Goal: Task Accomplishment & Management: Complete application form

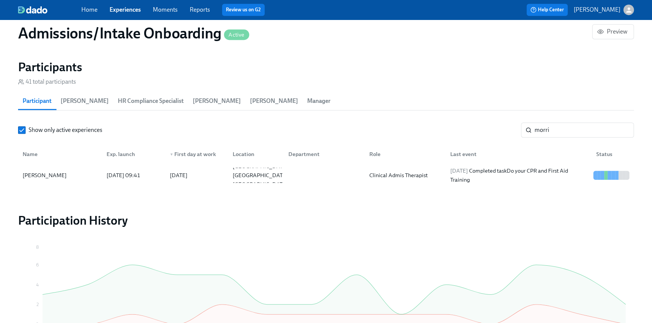
scroll to position [47, 0]
click at [554, 131] on input "morri" at bounding box center [584, 129] width 99 height 15
click at [487, 124] on div "Show only active experiences morri ​" at bounding box center [326, 129] width 616 height 15
click at [570, 127] on input "morri" at bounding box center [584, 129] width 99 height 15
click at [565, 130] on input "morri" at bounding box center [584, 129] width 99 height 15
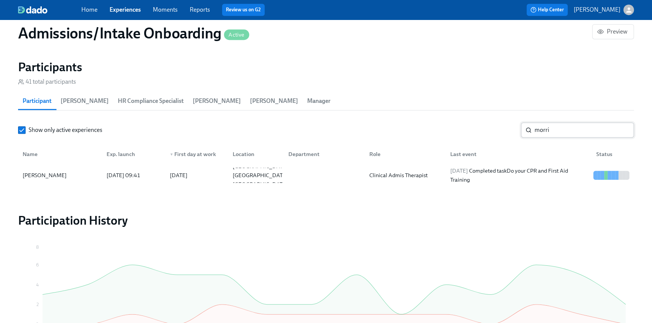
click at [554, 133] on input "morri" at bounding box center [584, 129] width 99 height 15
click at [553, 131] on input "morri" at bounding box center [584, 129] width 99 height 15
click at [553, 130] on input "morri" at bounding box center [584, 129] width 99 height 15
drag, startPoint x: 553, startPoint y: 130, endPoint x: 507, endPoint y: 124, distance: 45.6
click at [509, 125] on div "Show only active experiences morri ​" at bounding box center [326, 129] width 616 height 15
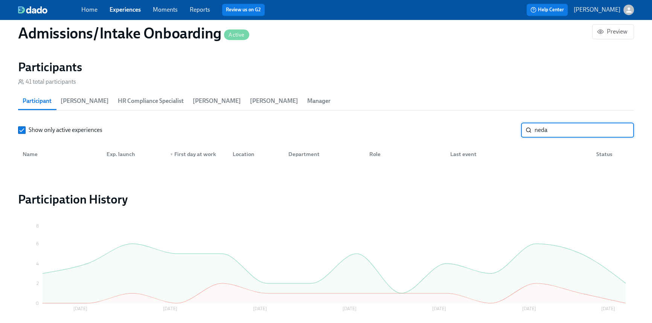
drag, startPoint x: 561, startPoint y: 128, endPoint x: 522, endPoint y: 127, distance: 39.2
click at [524, 127] on div "neda ​" at bounding box center [577, 129] width 113 height 15
type input "kark"
click at [89, 11] on link "Home" at bounding box center [89, 9] width 16 height 7
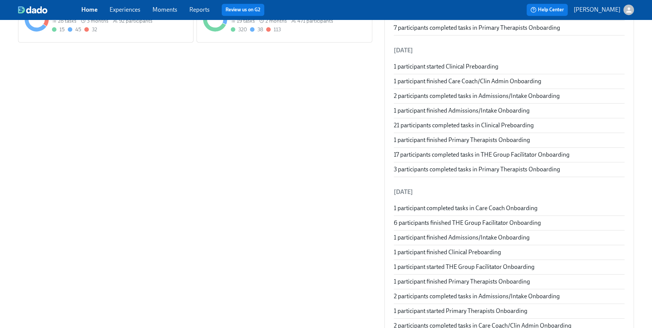
scroll to position [382, 0]
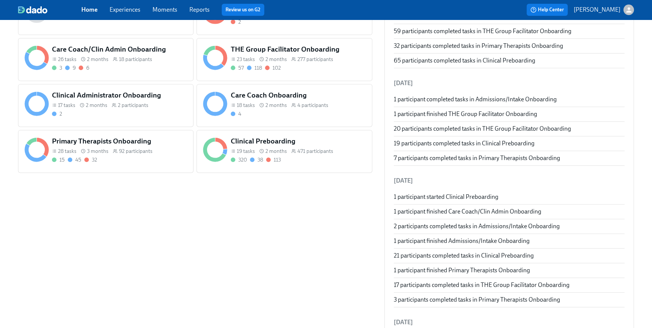
click at [130, 163] on div "Primary Therapists Onboarding 28 tasks 3 months 92 participants 15 45 32" at bounding box center [119, 150] width 138 height 30
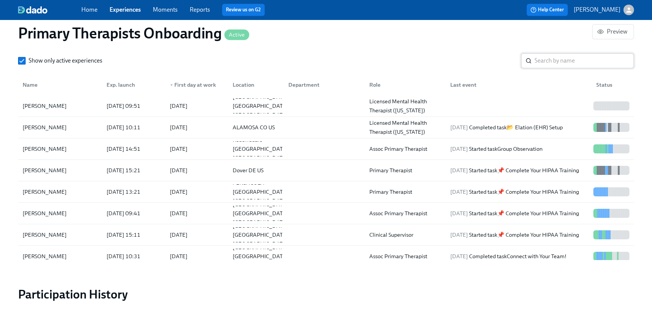
scroll to position [816, 0]
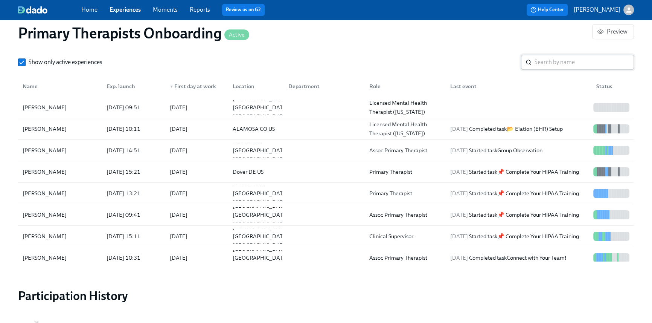
click at [552, 66] on input "search" at bounding box center [584, 62] width 99 height 15
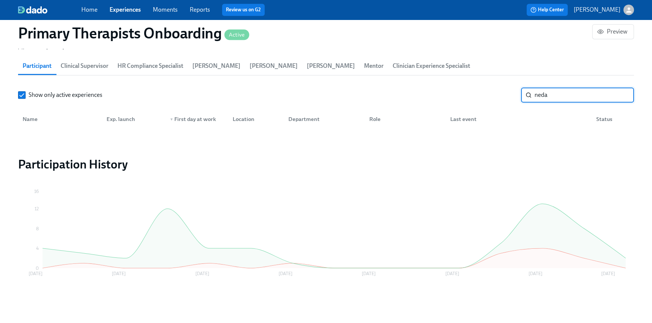
drag, startPoint x: 563, startPoint y: 92, endPoint x: 478, endPoint y: 91, distance: 85.9
click at [478, 91] on div "Show only active experiences neda ​" at bounding box center [326, 94] width 616 height 15
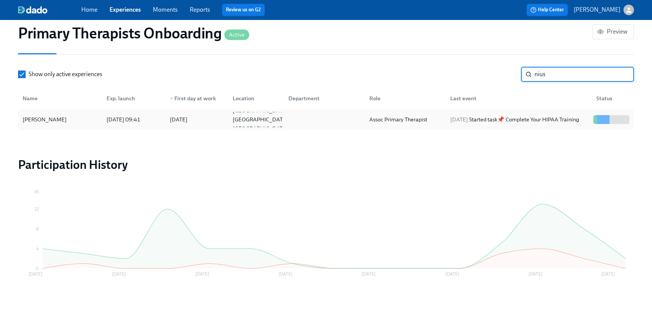
type input "nius"
click at [351, 122] on div at bounding box center [322, 119] width 81 height 15
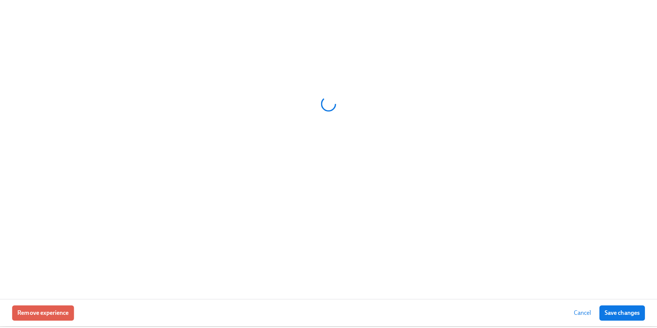
scroll to position [799, 0]
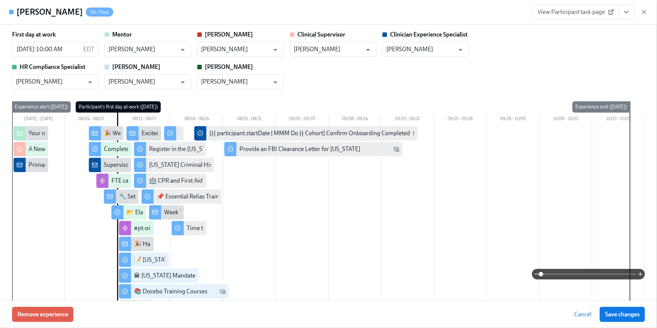
click at [625, 9] on icon "View task page" at bounding box center [627, 12] width 8 height 8
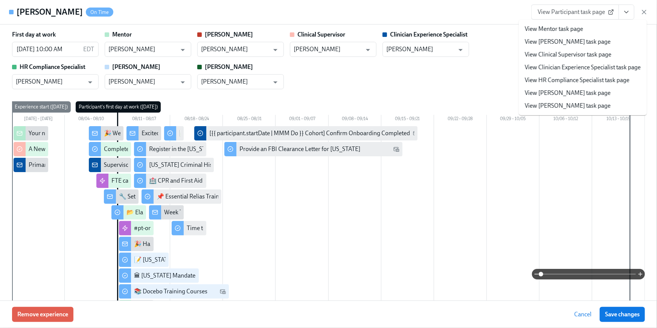
click at [584, 80] on link "View HR Compliance Specialist task page" at bounding box center [577, 80] width 105 height 8
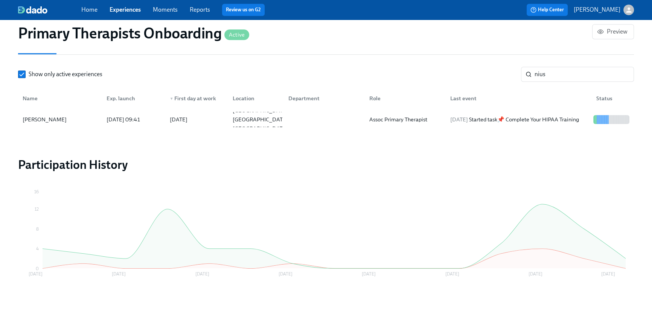
scroll to position [0, 9849]
click at [85, 10] on link "Home" at bounding box center [89, 9] width 16 height 7
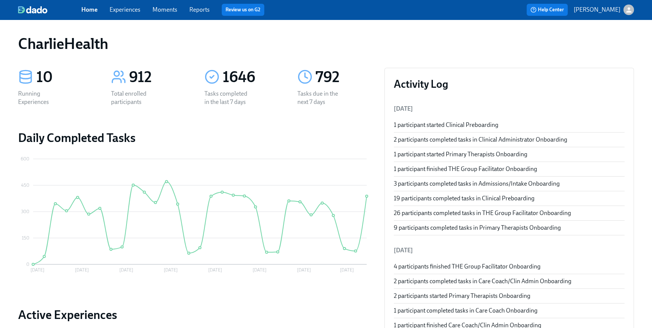
click at [86, 11] on link "Home" at bounding box center [89, 9] width 16 height 7
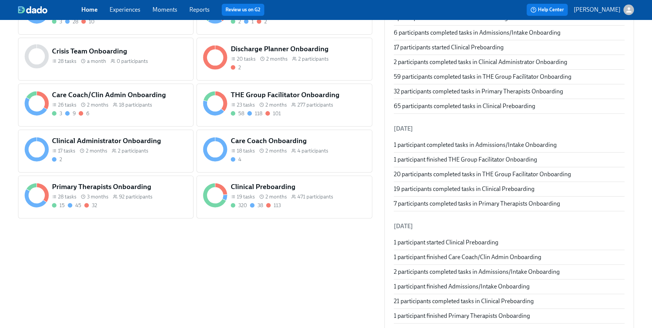
scroll to position [296, 0]
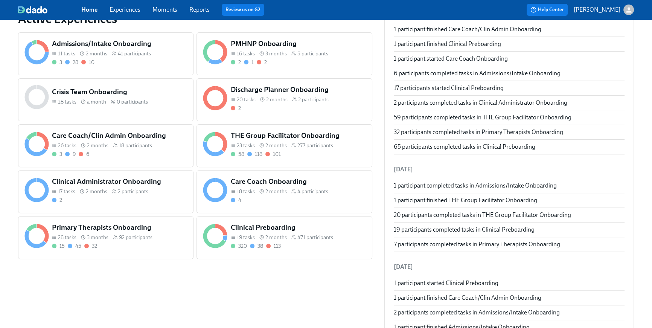
click at [100, 66] on div "Admissions/Intake Onboarding 11 tasks 2 months 41 participants 3 28 10" at bounding box center [119, 52] width 138 height 30
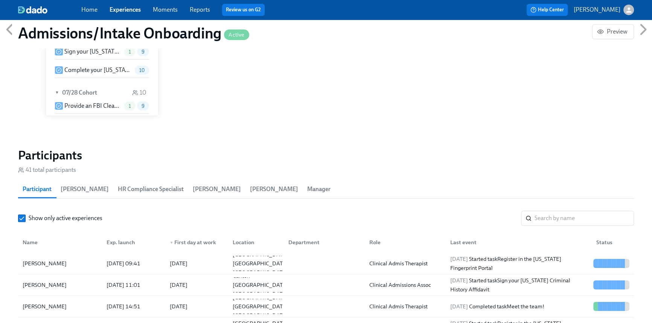
scroll to position [1, 0]
click at [569, 213] on input "search" at bounding box center [584, 218] width 99 height 15
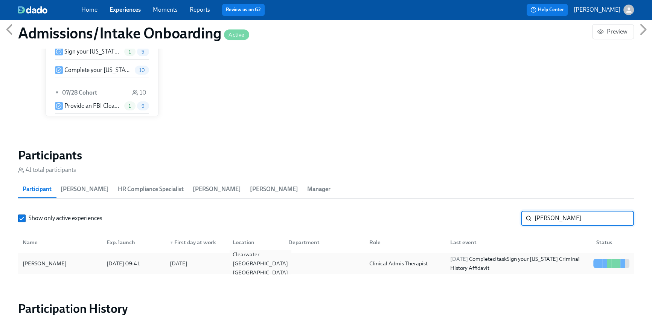
click at [268, 261] on div "Clearwater FL US" at bounding box center [260, 263] width 61 height 27
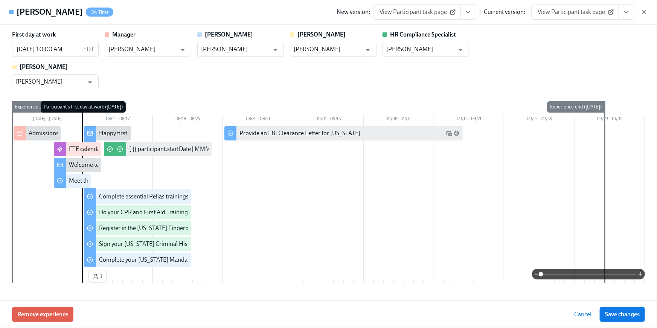
click at [624, 17] on button "View task page" at bounding box center [627, 12] width 16 height 15
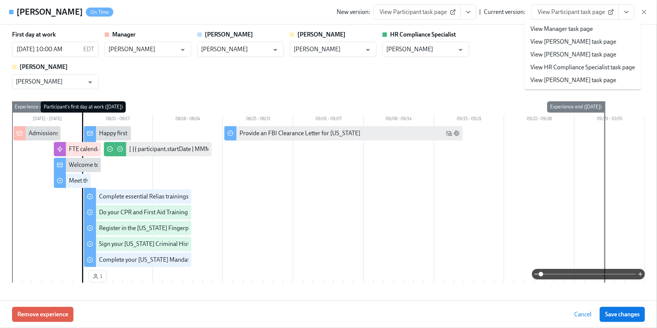
click at [594, 67] on link "View HR Compliance Specialist task page" at bounding box center [583, 67] width 105 height 8
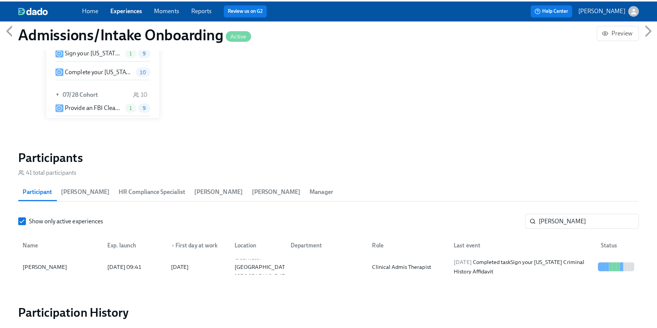
scroll to position [0, 3420]
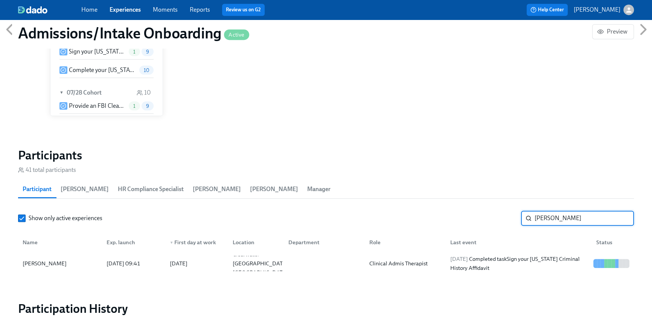
drag, startPoint x: 559, startPoint y: 218, endPoint x: 488, endPoint y: 208, distance: 72.0
click at [488, 208] on section "Participants 41 total participants Participant Charlotte Lively HR Compliance S…" at bounding box center [326, 212] width 616 height 129
type input "viv"
click at [498, 260] on div "2025/08/11 Started task Register in the Arizona Fingerprint Portal" at bounding box center [518, 263] width 143 height 18
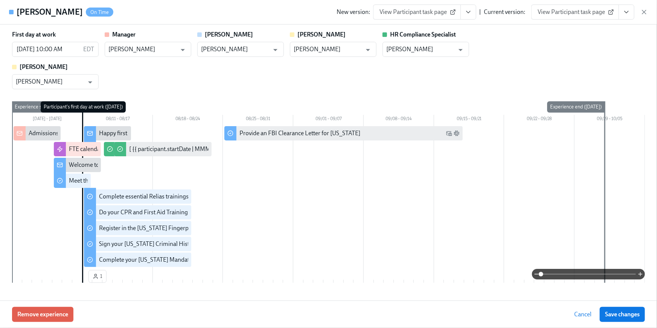
click at [625, 11] on icon "View task page" at bounding box center [627, 12] width 8 height 8
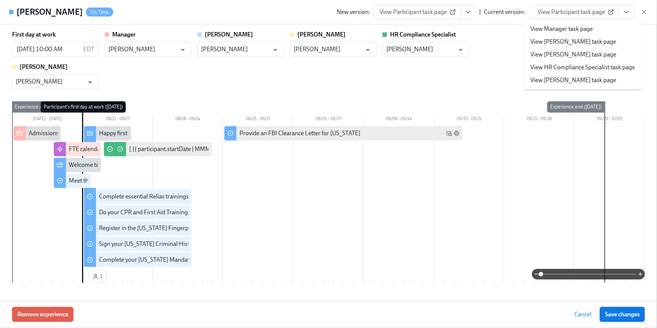
click at [579, 66] on link "View HR Compliance Specialist task page" at bounding box center [583, 67] width 105 height 8
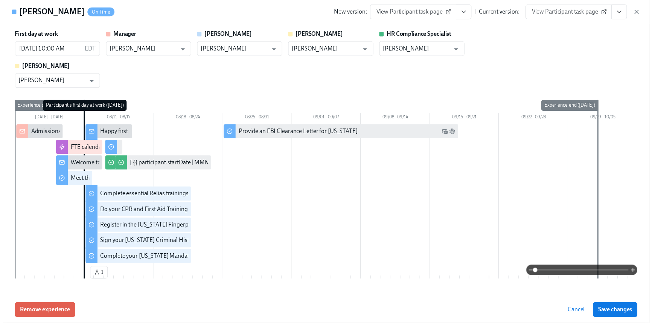
scroll to position [0, 3424]
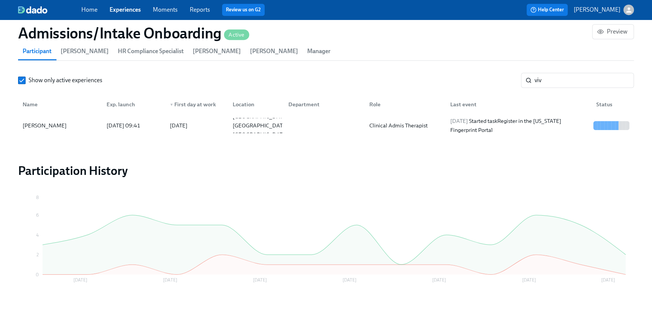
scroll to position [698, 0]
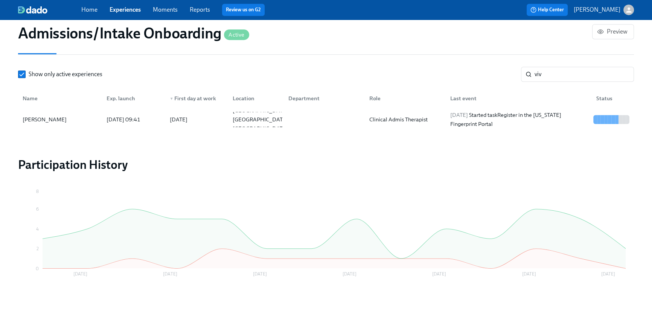
click at [89, 8] on link "Home" at bounding box center [89, 9] width 16 height 7
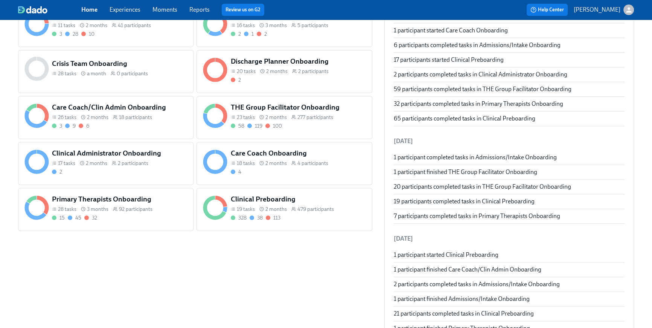
scroll to position [324, 0]
click at [295, 115] on icon at bounding box center [294, 117] width 5 height 5
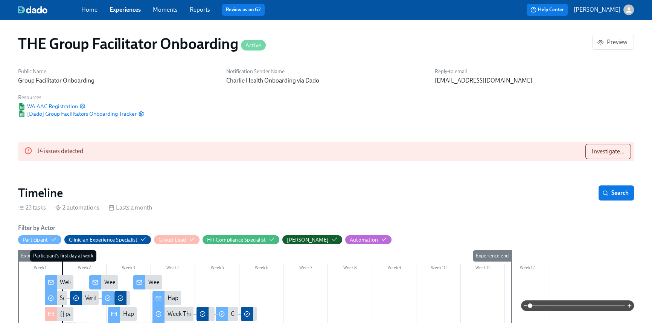
scroll to position [0, 11042]
drag, startPoint x: 156, startPoint y: 82, endPoint x: 131, endPoint y: 3, distance: 82.2
click at [156, 82] on p "Group Facilitator Onboarding" at bounding box center [117, 80] width 199 height 8
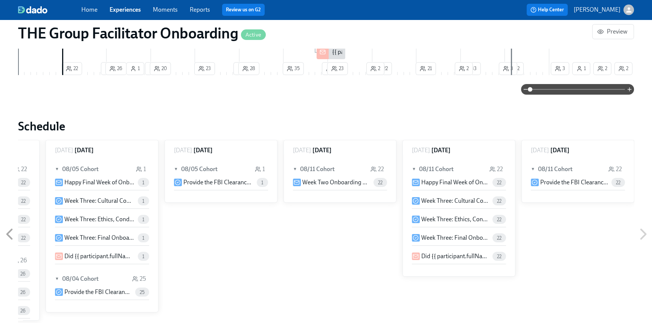
scroll to position [357, 0]
drag, startPoint x: 255, startPoint y: 243, endPoint x: 400, endPoint y: 279, distance: 149.3
click at [256, 244] on div "Friday May 09 ▼ 05/12 Cohort 2 Welcome To The Charlie Health Team! 2 Software S…" at bounding box center [326, 233] width 616 height 188
click at [88, 9] on link "Home" at bounding box center [89, 9] width 16 height 7
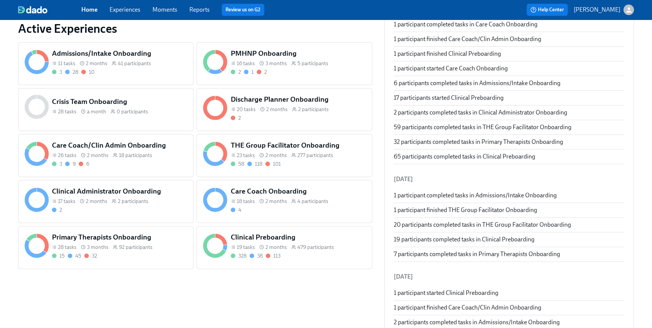
scroll to position [286, 0]
click at [138, 250] on div "Primary Therapists Onboarding 28 tasks 3 months 92 participants 15 45 32" at bounding box center [119, 246] width 138 height 30
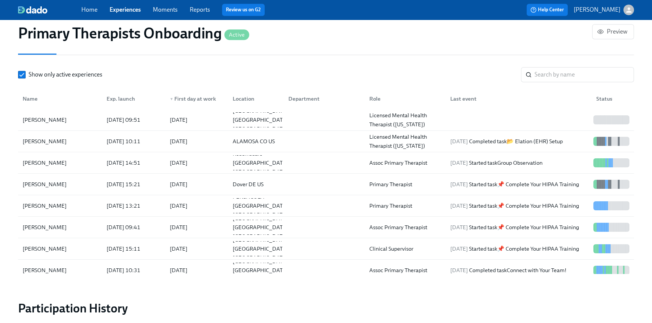
scroll to position [803, 0]
click at [568, 70] on input "search" at bounding box center [584, 74] width 99 height 15
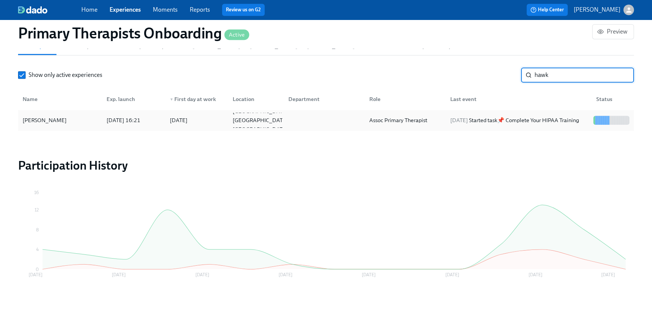
type input "hawk"
click at [191, 116] on div "2025/08/11" at bounding box center [179, 120] width 24 height 9
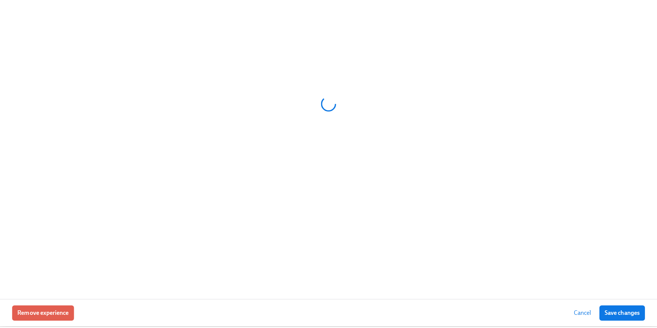
scroll to position [799, 0]
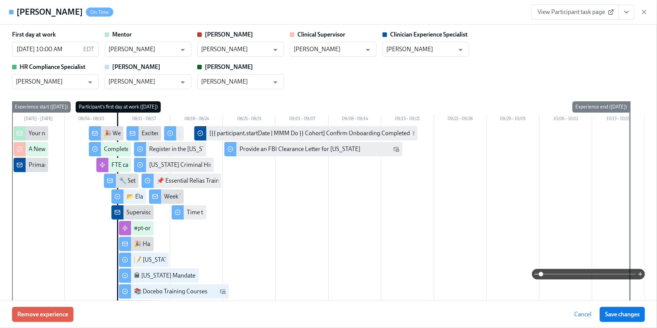
click at [624, 15] on icon "View task page" at bounding box center [627, 12] width 8 height 8
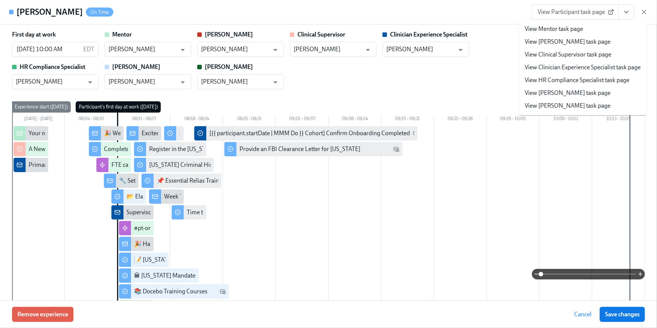
click at [602, 78] on link "View HR Compliance Specialist task page" at bounding box center [577, 80] width 105 height 8
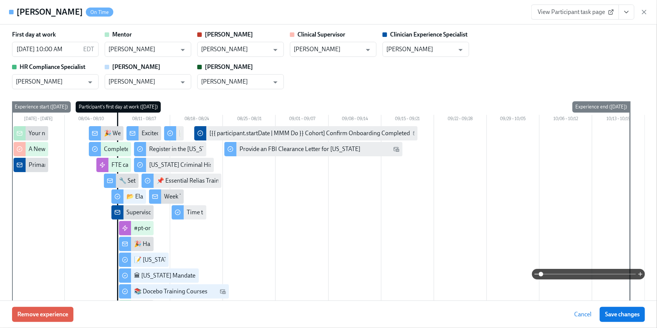
scroll to position [0, 9851]
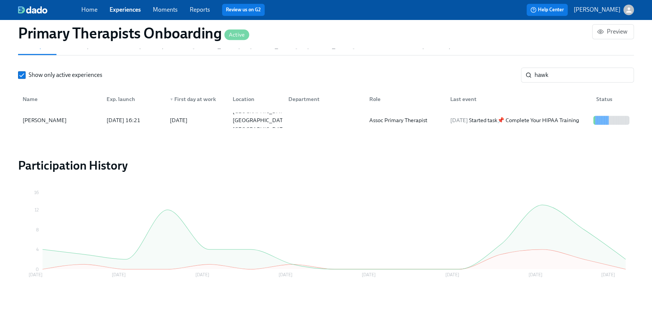
scroll to position [0, 9847]
click at [93, 11] on link "Home" at bounding box center [89, 9] width 16 height 7
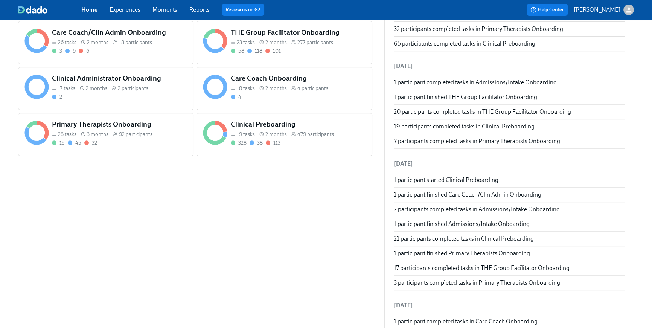
scroll to position [386, 0]
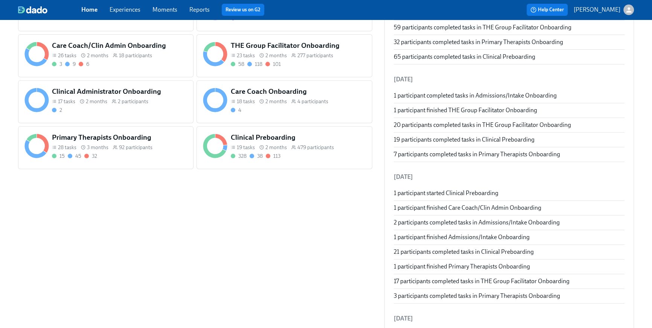
click at [297, 66] on div "58 118 101" at bounding box center [298, 64] width 135 height 7
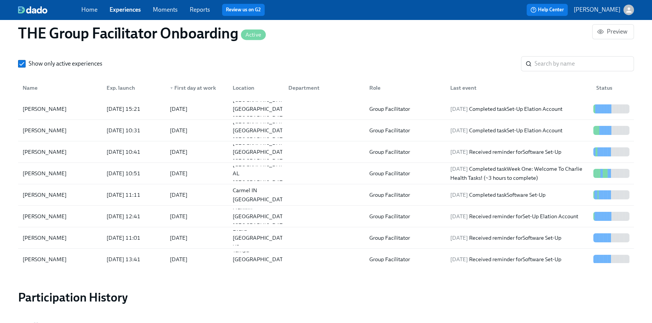
scroll to position [715, 0]
click at [542, 65] on input "search" at bounding box center [584, 64] width 99 height 15
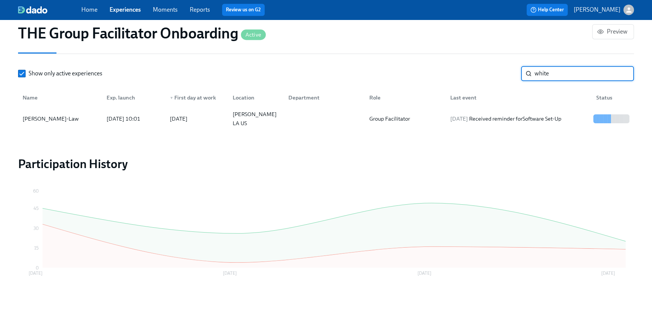
scroll to position [705, 0]
click at [538, 119] on div "2025/08/11 Received reminder for Software Set-Up" at bounding box center [505, 119] width 117 height 9
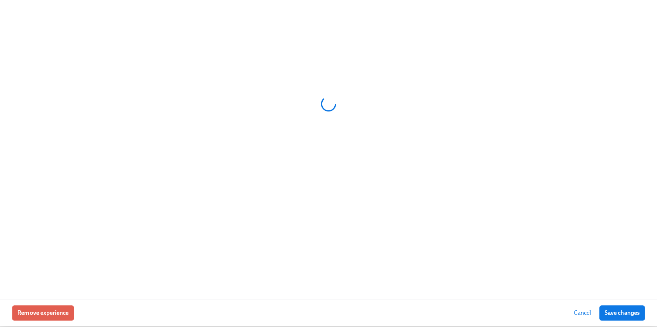
scroll to position [700, 0]
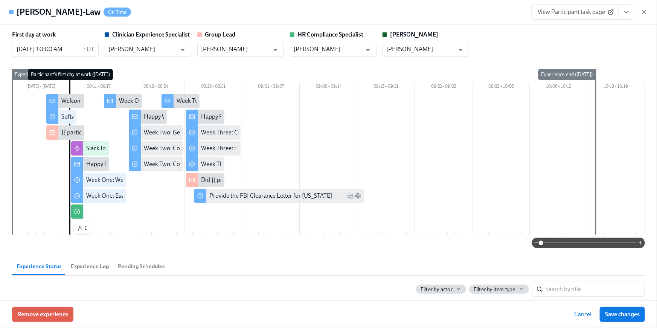
click at [630, 15] on icon "View task page" at bounding box center [627, 12] width 8 height 8
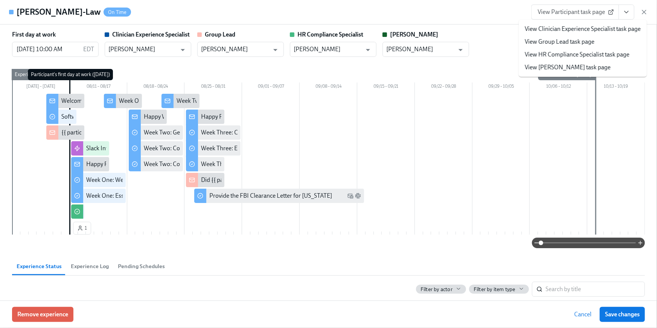
click at [581, 54] on link "View HR Compliance Specialist task page" at bounding box center [577, 54] width 105 height 8
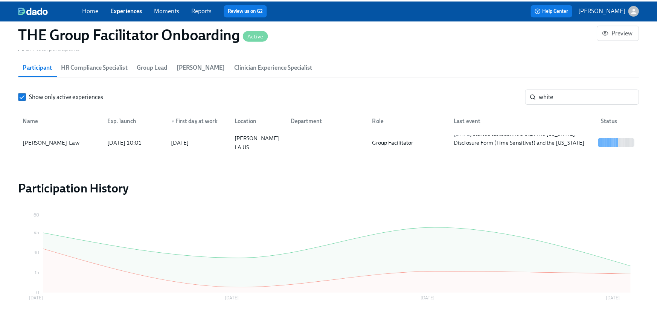
scroll to position [0, 11042]
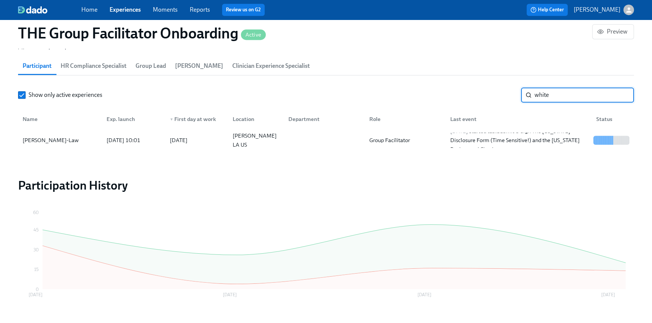
drag, startPoint x: 559, startPoint y: 98, endPoint x: 494, endPoint y: 89, distance: 65.8
click at [500, 92] on div "Show only active experiences white ​" at bounding box center [326, 94] width 616 height 15
click at [510, 141] on div "2025/08/11 Completed task Software Set-Up" at bounding box center [497, 140] width 101 height 9
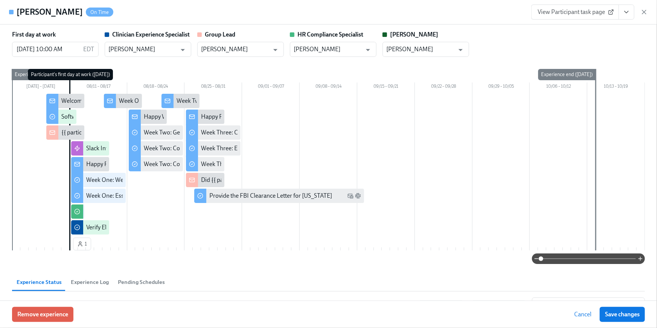
click at [626, 15] on icon "View task page" at bounding box center [627, 12] width 8 height 8
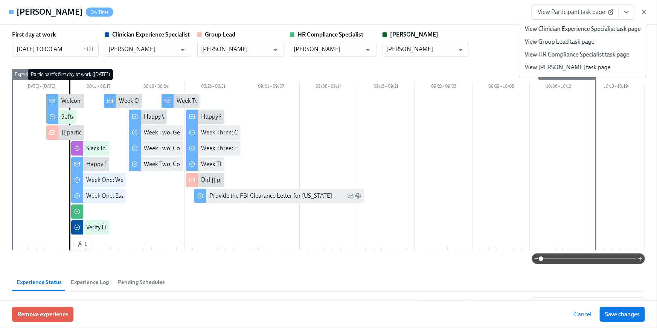
click at [596, 51] on link "View HR Compliance Specialist task page" at bounding box center [577, 54] width 105 height 8
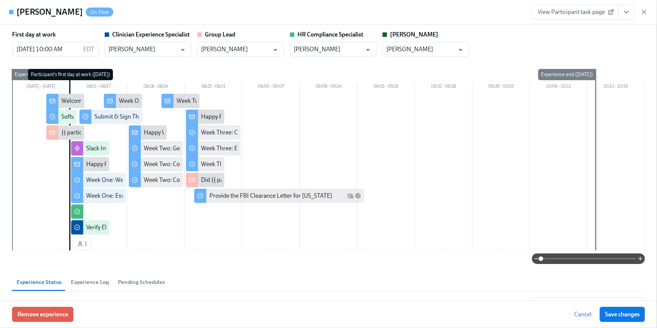
scroll to position [679, 0]
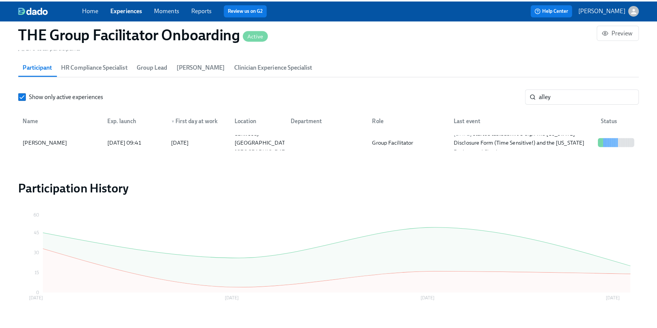
scroll to position [0, 11042]
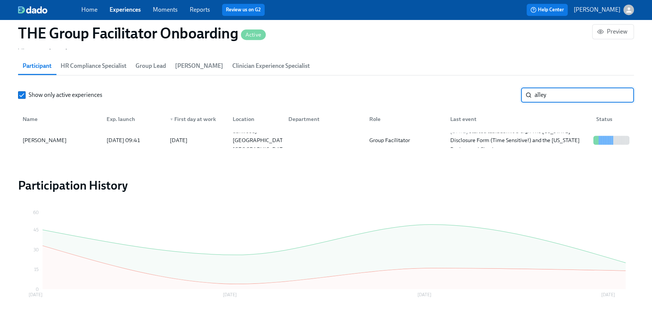
drag, startPoint x: 560, startPoint y: 93, endPoint x: 482, endPoint y: 91, distance: 78.8
click at [482, 91] on div "Show only active experiences alley ​" at bounding box center [326, 94] width 616 height 15
type input "Emily g"
click at [496, 142] on div "2025/08/12 Received reminder for Set-Up Elation Account" at bounding box center [514, 140] width 134 height 9
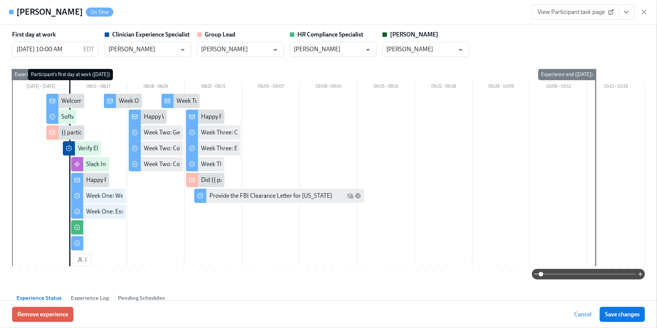
click at [627, 12] on icon "View task page" at bounding box center [627, 12] width 8 height 8
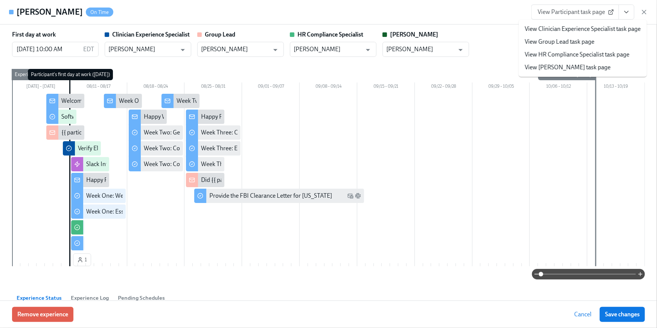
click at [585, 56] on link "View HR Compliance Specialist task page" at bounding box center [577, 54] width 105 height 8
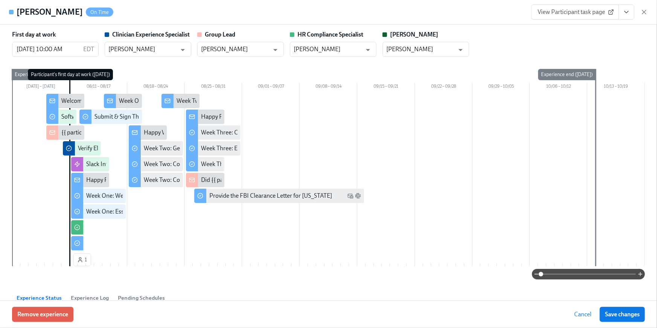
scroll to position [679, 0]
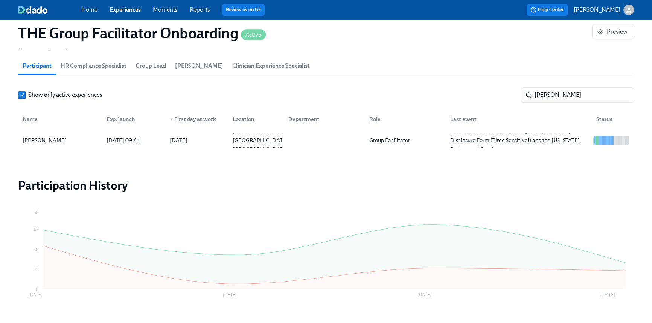
scroll to position [0, 11037]
click at [95, 13] on span "Home" at bounding box center [89, 10] width 16 height 8
click at [94, 10] on link "Home" at bounding box center [89, 9] width 16 height 7
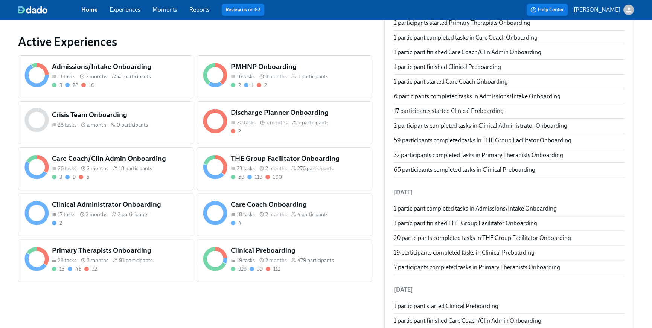
scroll to position [274, 0]
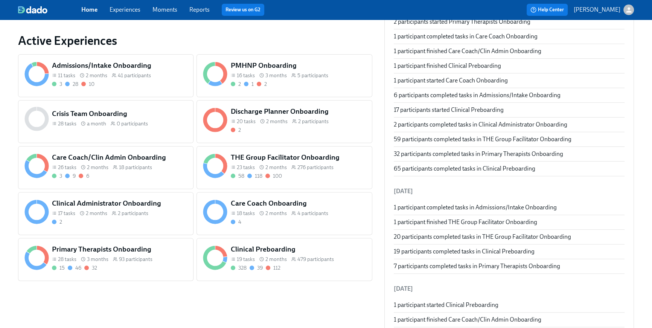
click at [117, 69] on h5 "Admissions/Intake Onboarding" at bounding box center [119, 66] width 135 height 10
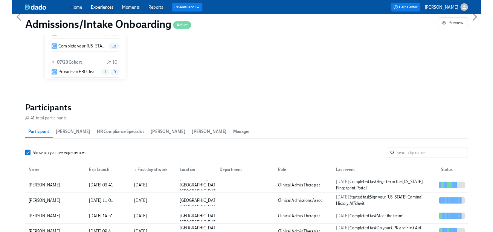
scroll to position [560, 0]
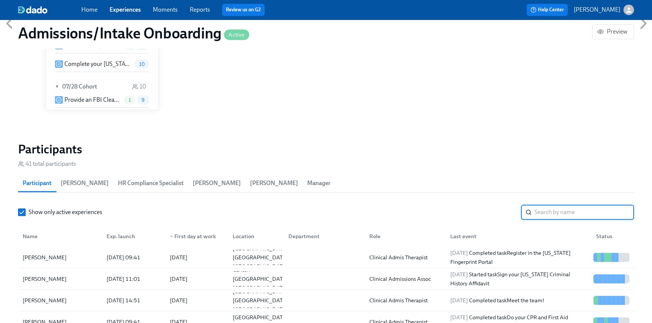
click at [551, 212] on input "search" at bounding box center [584, 212] width 99 height 15
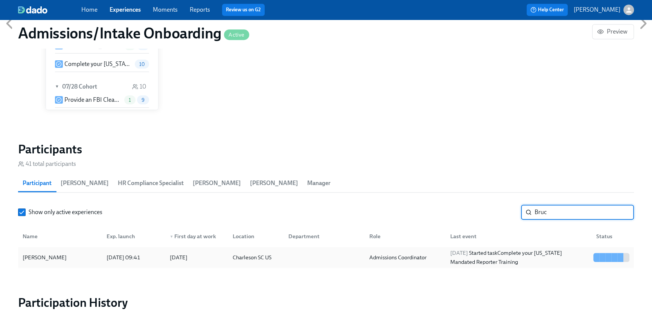
type input "Bruc"
click at [183, 260] on div "2025/08/11" at bounding box center [179, 257] width 18 height 9
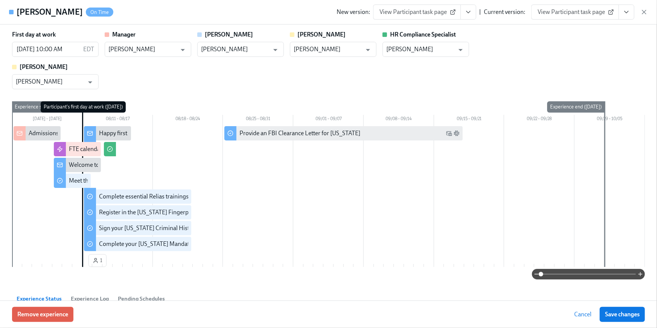
click at [622, 13] on button "View task page" at bounding box center [627, 12] width 16 height 15
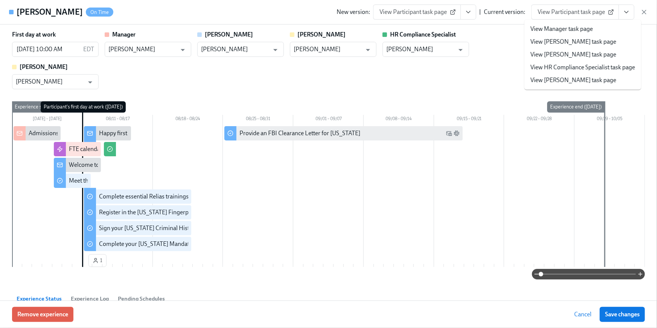
click at [589, 64] on link "View HR Compliance Specialist task page" at bounding box center [583, 67] width 105 height 8
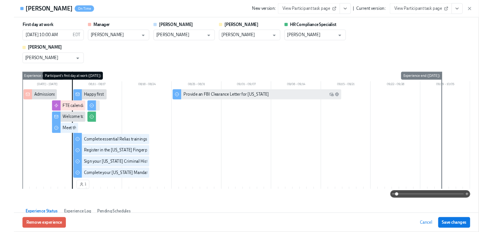
scroll to position [0, 3424]
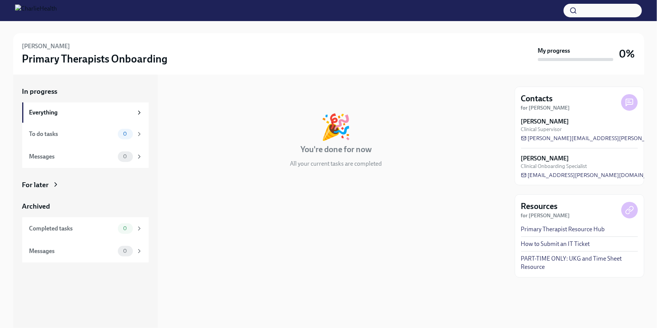
click at [32, 184] on div "For later" at bounding box center [35, 185] width 27 height 10
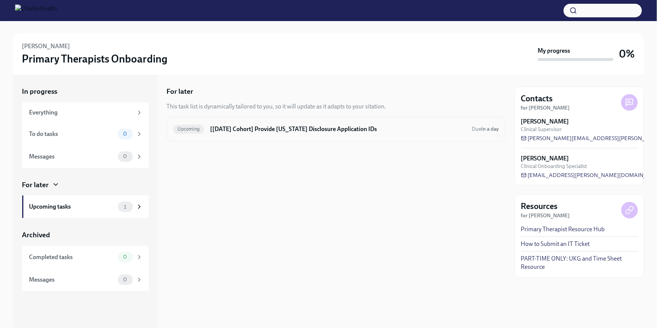
click at [281, 121] on div "Upcoming [Aug 11th Cohort] Provide Utah Disclosure Application IDs Due in a day" at bounding box center [336, 129] width 339 height 25
click at [289, 133] on div "Upcoming [Aug 11th Cohort] Provide Utah Disclosure Application IDs Due in a day" at bounding box center [336, 129] width 326 height 12
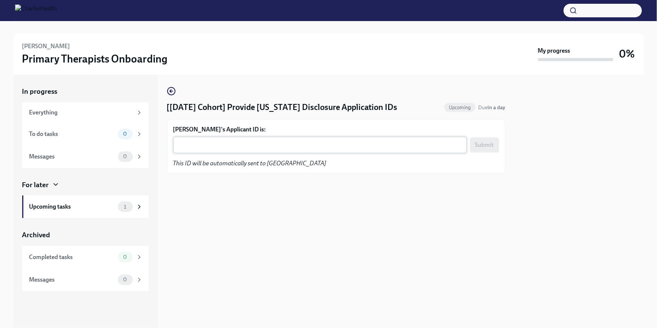
click at [214, 143] on textarea "Niusha Karkehabadi's Applicant ID is:" at bounding box center [320, 144] width 285 height 9
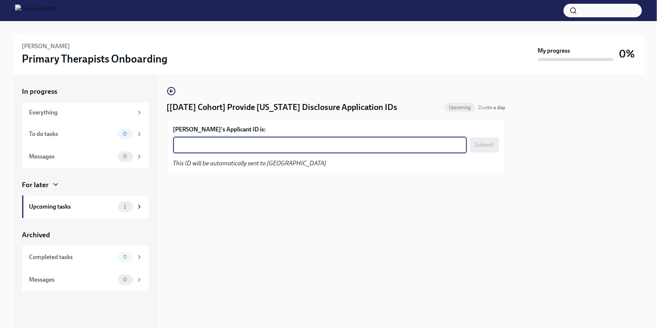
paste textarea "1240258"
type textarea "1240258"
click at [476, 145] on span "Submit" at bounding box center [484, 145] width 19 height 8
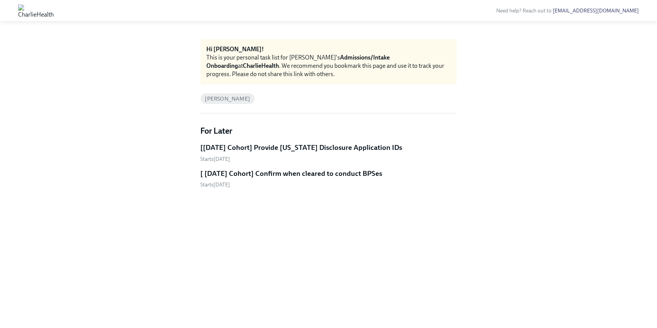
click at [348, 150] on h5 "[[DATE] Cohort] Provide [US_STATE] Disclosure Application IDs" at bounding box center [302, 148] width 202 height 10
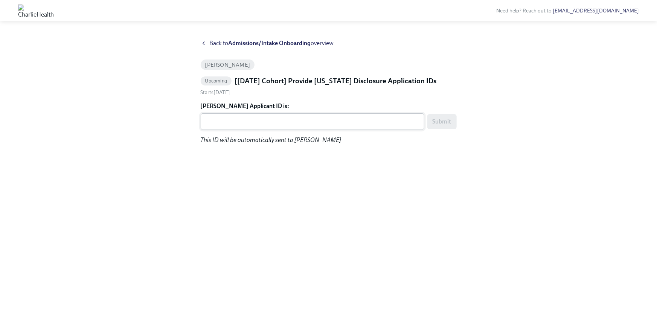
click at [266, 124] on textarea "Brooke Brown's Applicant ID is:" at bounding box center [312, 121] width 215 height 9
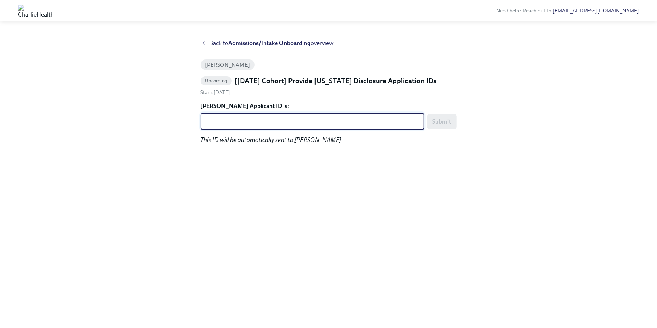
paste textarea "1240276"
type textarea "1240276"
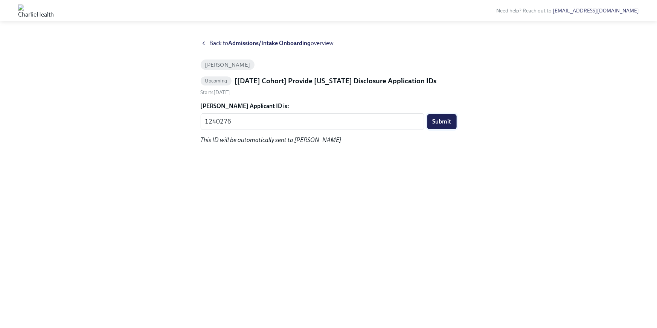
click at [442, 128] on button "Submit" at bounding box center [442, 121] width 29 height 15
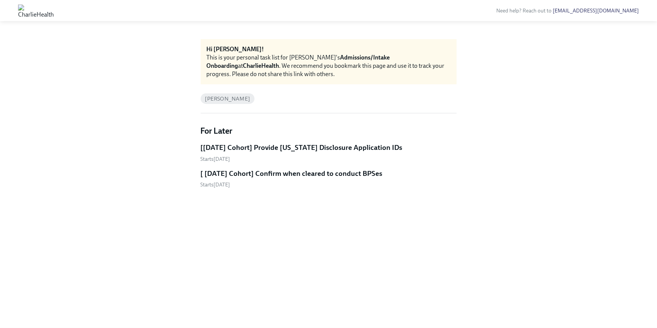
click at [326, 154] on link "[Aug 11th Cohort] Provide Utah Disclosure Application IDs Starts August 13th" at bounding box center [329, 153] width 256 height 20
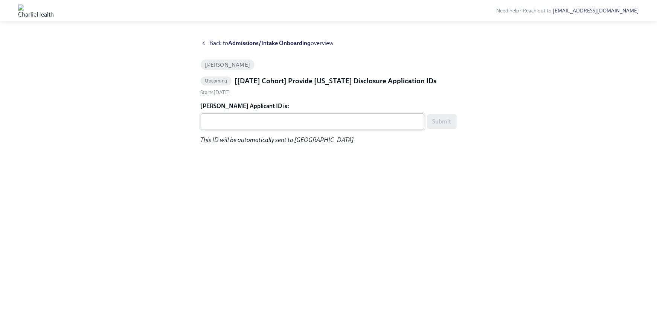
click at [270, 122] on textarea "Genevieve Vivaldi's Applicant ID is:" at bounding box center [312, 121] width 215 height 9
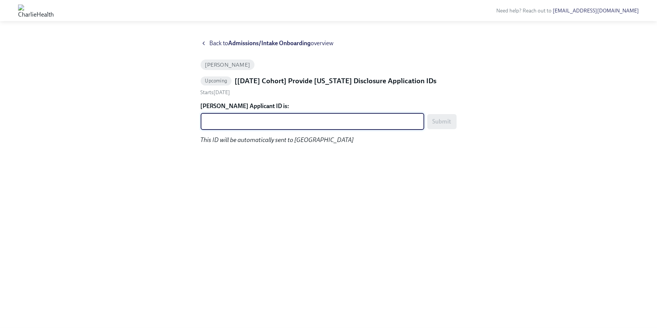
paste textarea "1240289"
type textarea "1240289"
click at [440, 123] on span "Submit" at bounding box center [442, 122] width 19 height 8
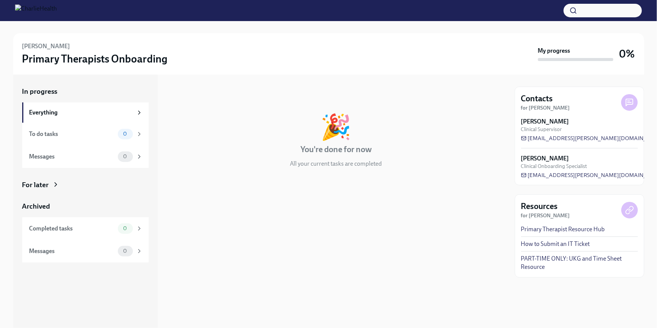
click at [50, 189] on div "For later" at bounding box center [85, 185] width 127 height 10
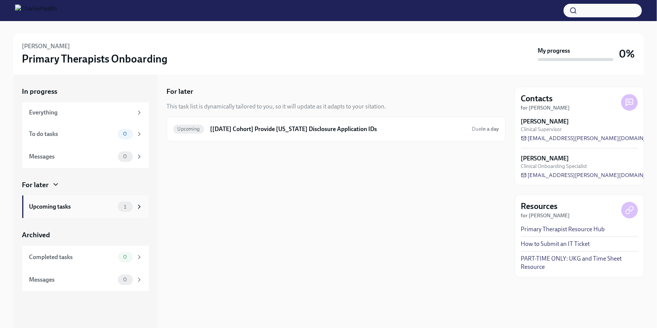
click at [55, 201] on div "Upcoming tasks 1" at bounding box center [85, 206] width 127 height 23
click at [297, 117] on div "Upcoming [Aug 11th Cohort] Provide Utah Disclosure Application IDs Due in a day" at bounding box center [336, 129] width 339 height 25
click at [299, 127] on h6 "[[DATE] Cohort] Provide [US_STATE] Disclosure Application IDs" at bounding box center [338, 129] width 256 height 8
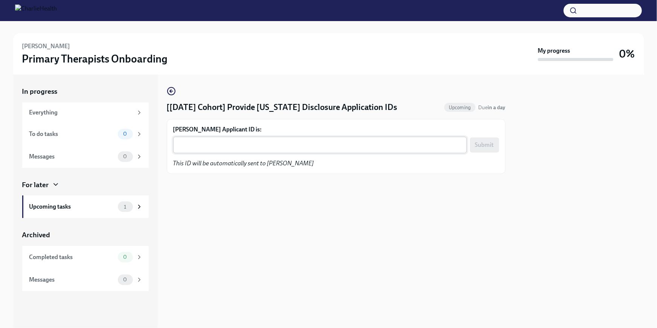
click at [218, 147] on textarea "Sharon Hawkins's Applicant ID is:" at bounding box center [320, 144] width 285 height 9
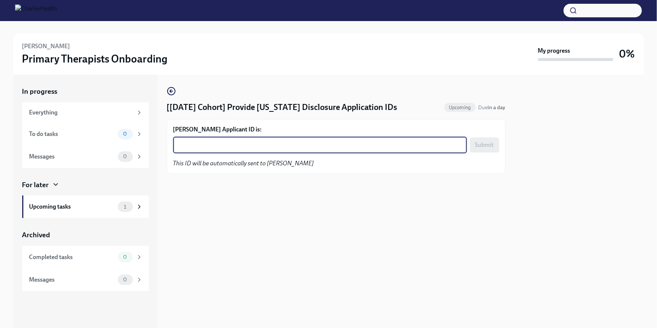
paste textarea "1240333"
type textarea "1240333"
click at [484, 144] on span "Submit" at bounding box center [484, 145] width 19 height 8
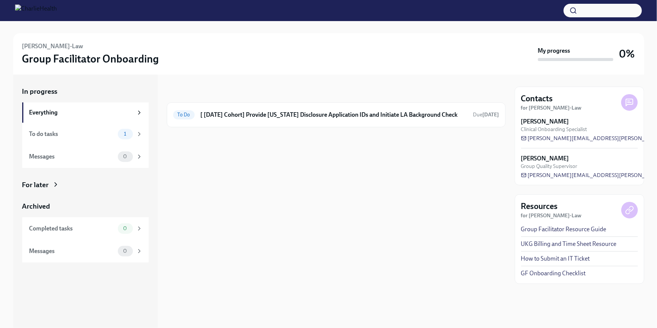
click at [304, 101] on div "In progress To Do [ [DATE] Cohort] Provide [US_STATE] Disclosure Application ID…" at bounding box center [336, 107] width 339 height 41
drag, startPoint x: 306, startPoint y: 108, endPoint x: 303, endPoint y: 119, distance: 11.0
click at [306, 108] on div "To Do [ Aug 11th Cohort] Provide Utah Disclosure Application IDs and Initiate L…" at bounding box center [336, 114] width 339 height 25
click at [263, 114] on h6 "[ Aug 11th Cohort] Provide Utah Disclosure Application IDs and Initiate LA Back…" at bounding box center [334, 115] width 267 height 8
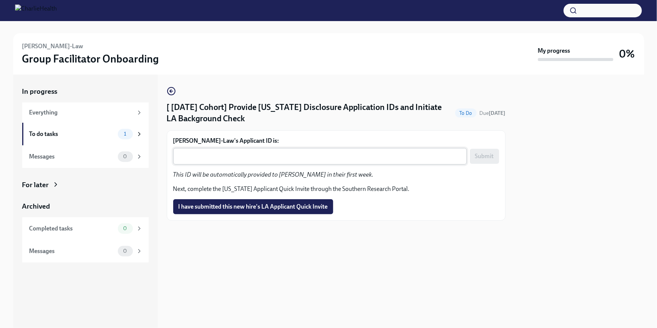
click at [239, 156] on textarea "Katrenia White-Law's Applicant ID is:" at bounding box center [320, 156] width 285 height 9
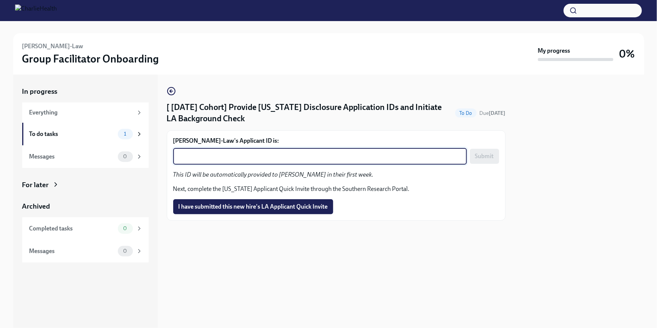
paste textarea "1240336"
type textarea "1240336"
drag, startPoint x: 481, startPoint y: 157, endPoint x: 469, endPoint y: 188, distance: 33.4
click at [481, 157] on span "Submit" at bounding box center [484, 157] width 19 height 8
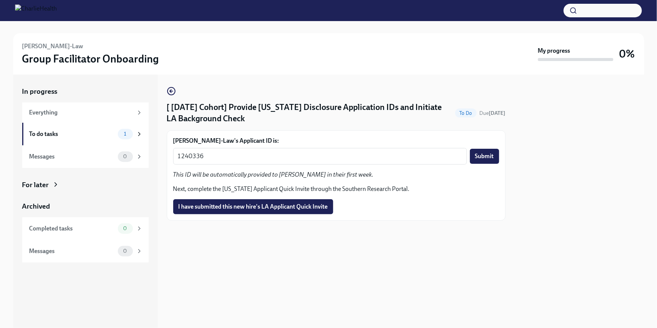
drag, startPoint x: 283, startPoint y: 208, endPoint x: 280, endPoint y: 214, distance: 5.9
click at [283, 208] on span "I have submitted this new hire's LA Applicant Quick Invite" at bounding box center [254, 207] width 150 height 8
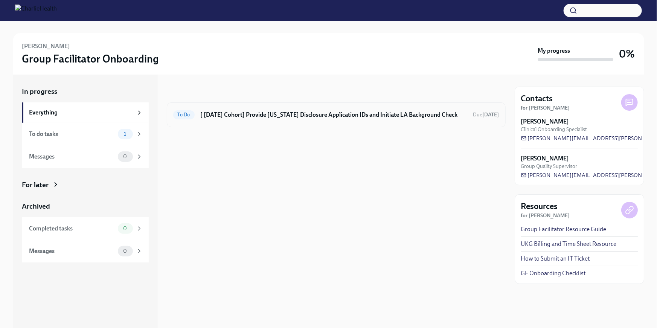
click at [272, 119] on div "To Do [ [DATE] Cohort] Provide [US_STATE] Disclosure Application IDs and Initia…" at bounding box center [336, 115] width 326 height 12
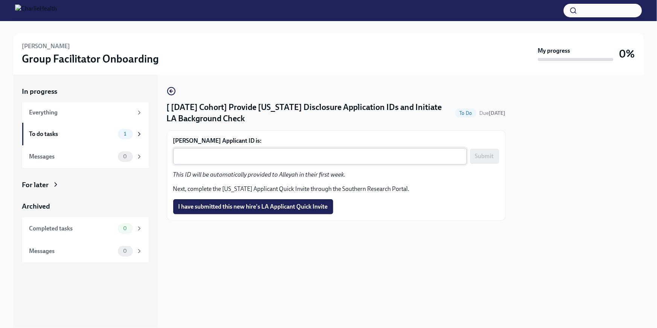
click at [201, 158] on textarea "[PERSON_NAME] Applicant ID is:" at bounding box center [320, 156] width 285 height 9
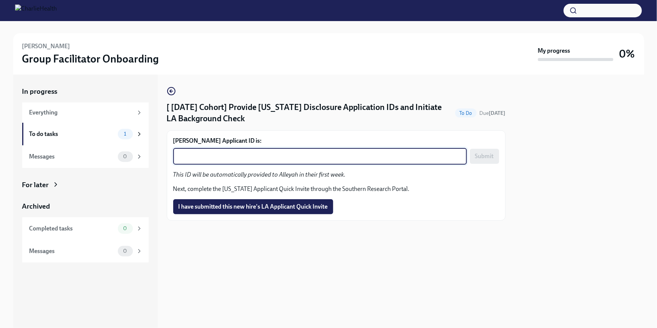
paste textarea "1240349"
type textarea "1240349"
click at [490, 154] on span "Submit" at bounding box center [484, 157] width 19 height 8
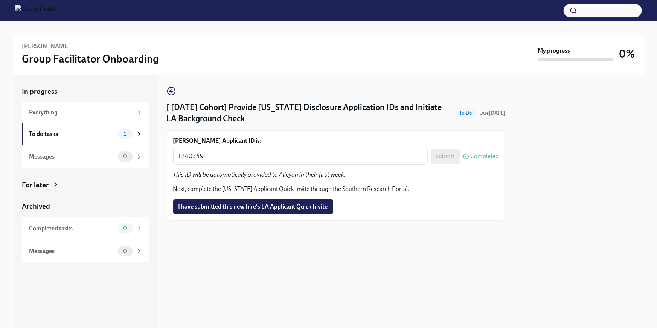
click at [269, 211] on button "I have submitted this new hire's LA Applicant Quick Invite" at bounding box center [253, 206] width 160 height 15
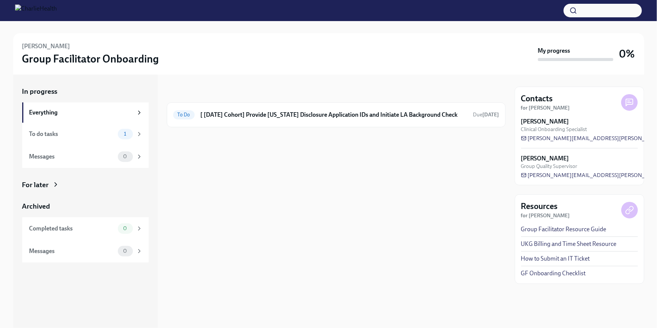
click at [47, 191] on div "In progress Everything To do tasks 1 Messages 0 For later Archived Completed ta…" at bounding box center [85, 175] width 127 height 176
click at [284, 114] on h6 "[ [DATE] Cohort] Provide [US_STATE] Disclosure Application IDs and Initiate LA …" at bounding box center [334, 115] width 267 height 8
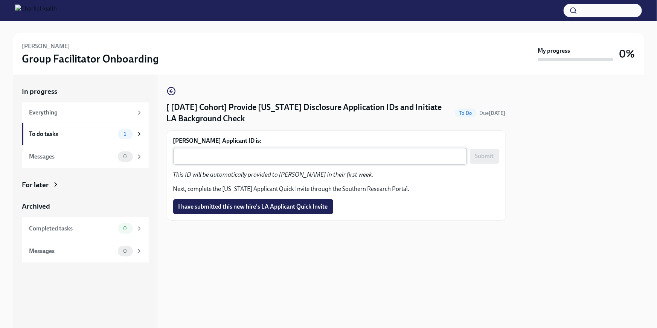
click at [247, 160] on div "x ​" at bounding box center [320, 156] width 294 height 17
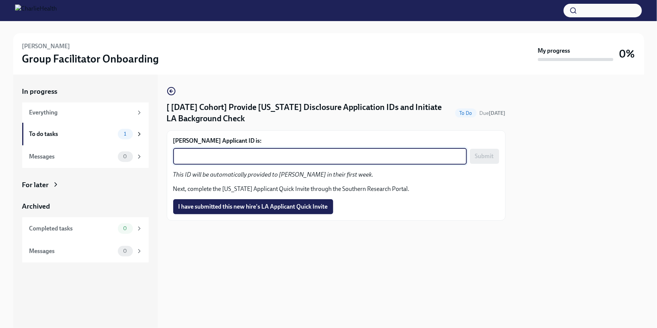
paste textarea "1240358"
type textarea "1240358"
click at [486, 153] on span "Submit" at bounding box center [484, 157] width 19 height 8
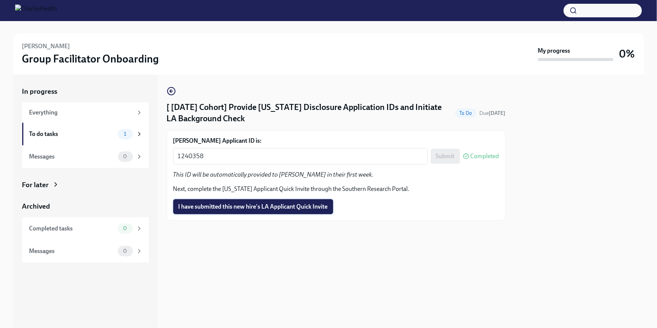
click at [281, 207] on span "I have submitted this new hire's LA Applicant Quick Invite" at bounding box center [254, 207] width 150 height 8
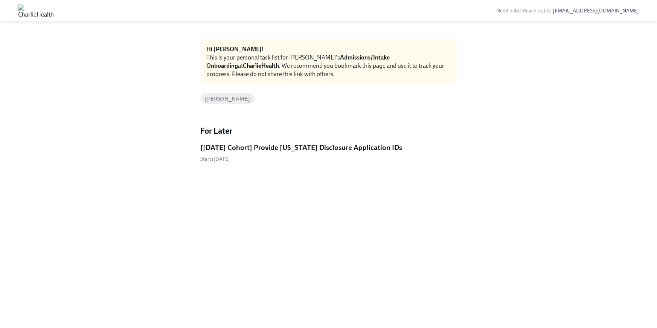
click at [356, 146] on h5 "[[DATE] Cohort] Provide [US_STATE] Disclosure Application IDs" at bounding box center [302, 148] width 202 height 10
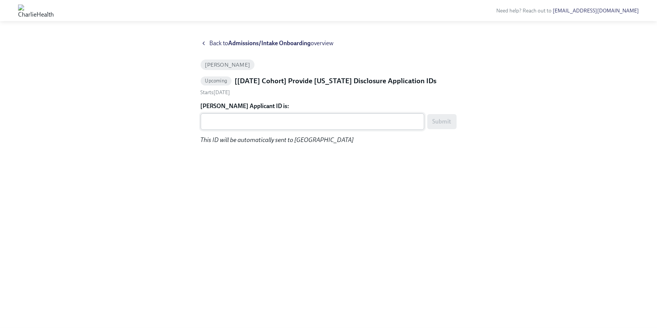
click at [274, 127] on div "x ​" at bounding box center [313, 121] width 224 height 17
click at [224, 123] on textarea "[PERSON_NAME] Applicant ID is:" at bounding box center [312, 121] width 215 height 9
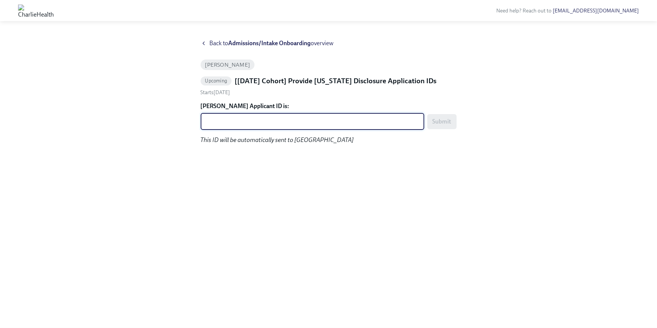
paste textarea "1240389"
type textarea "1240389"
click at [441, 119] on span "Submit" at bounding box center [442, 122] width 19 height 8
